Goal: Task Accomplishment & Management: Manage account settings

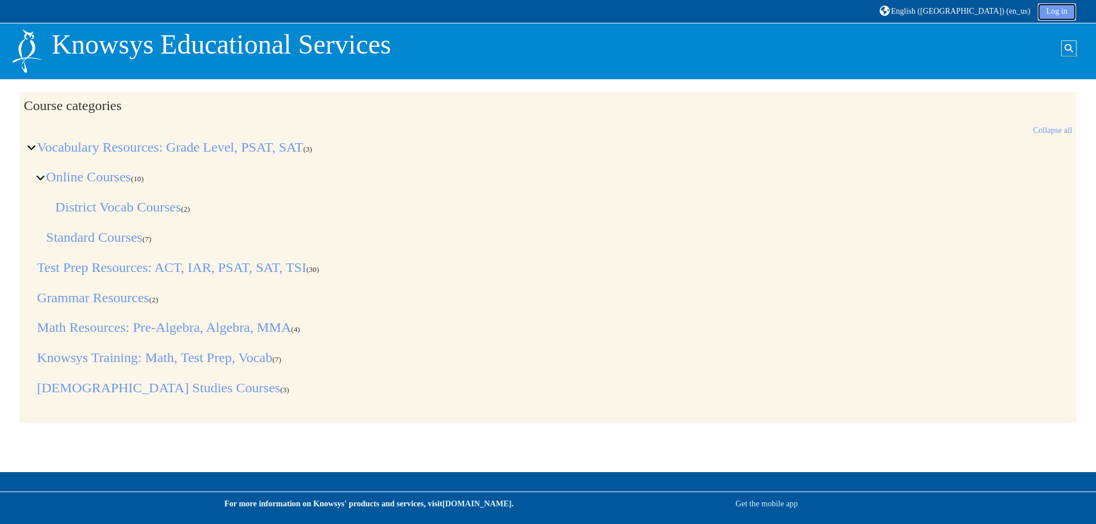
click at [1044, 10] on link "Log in" at bounding box center [1056, 11] width 38 height 17
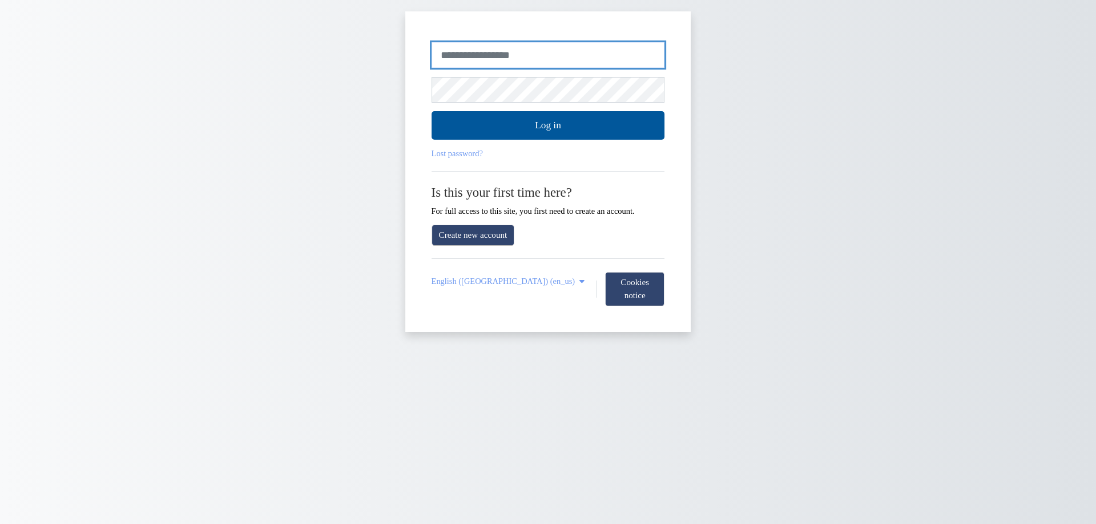
click at [527, 58] on input "Username or email" at bounding box center [547, 55] width 233 height 26
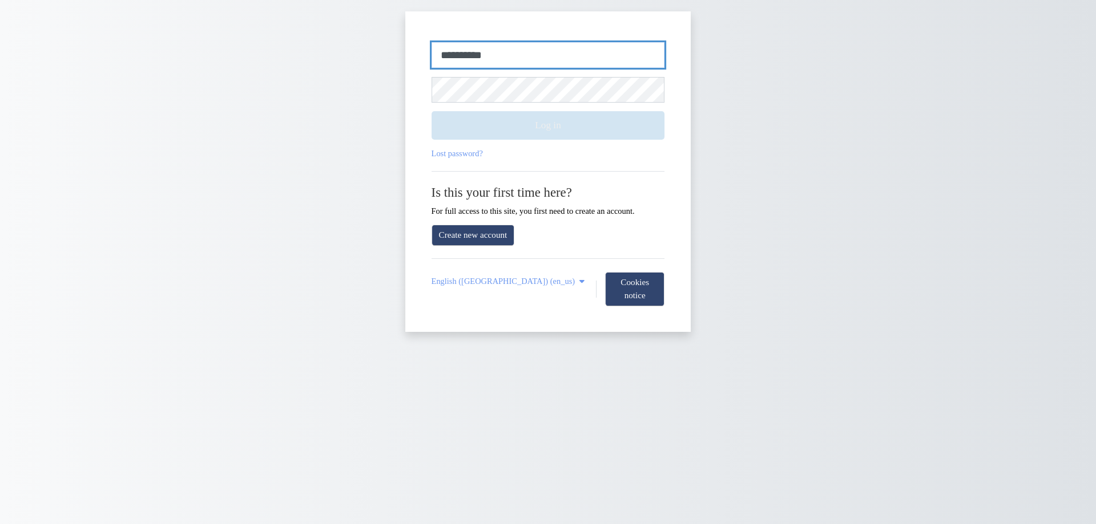
type input "**********"
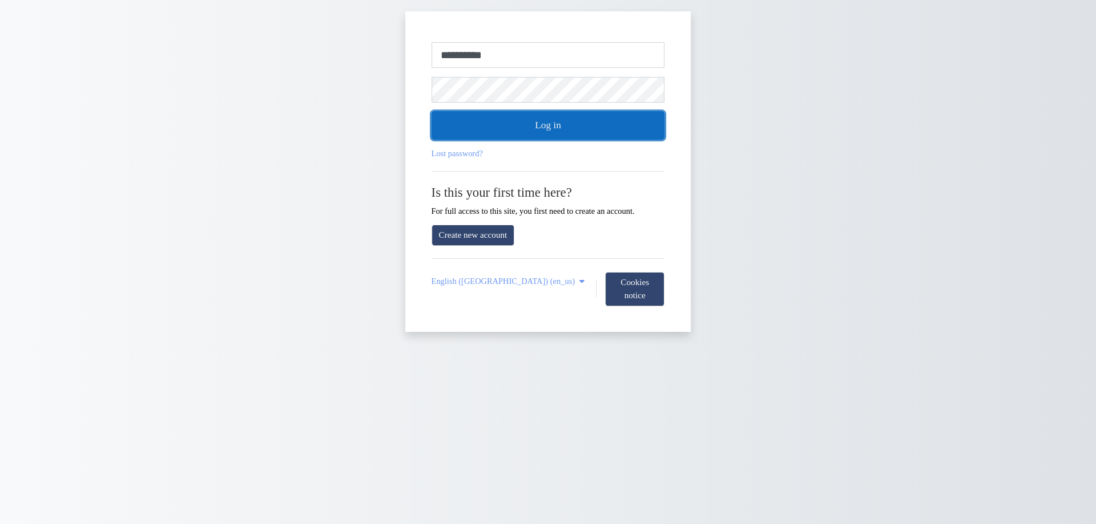
click at [528, 123] on button "Log in" at bounding box center [547, 125] width 233 height 29
